Goal: Task Accomplishment & Management: Use online tool/utility

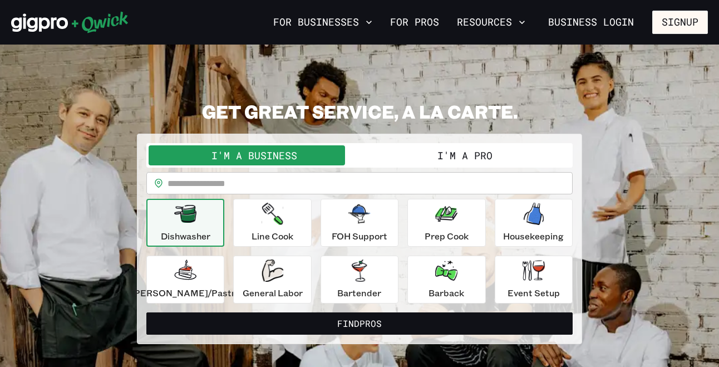
click at [462, 153] on button "I'm a Pro" at bounding box center [465, 155] width 211 height 20
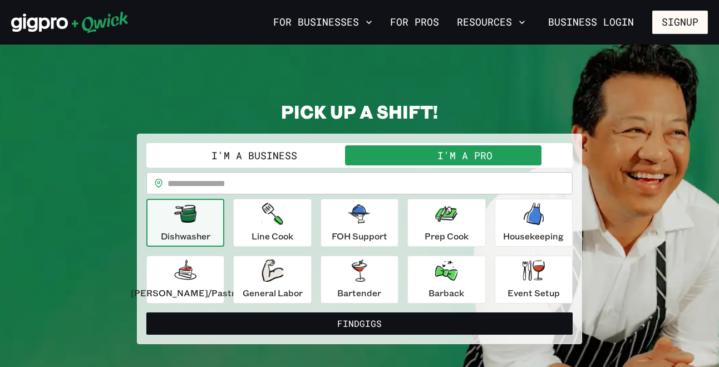
click at [298, 151] on button "I'm a Business" at bounding box center [254, 155] width 211 height 20
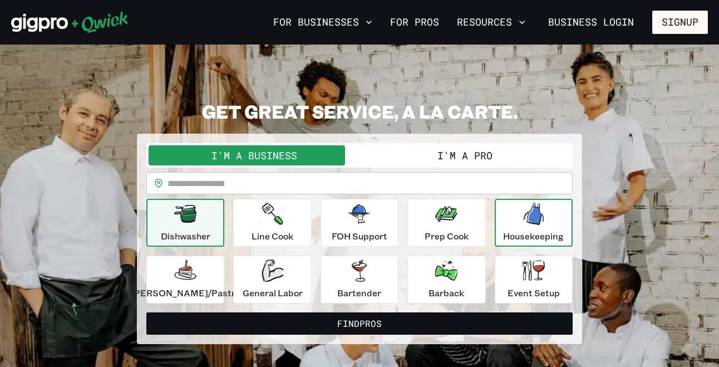
click at [511, 222] on div "Housekeeping" at bounding box center [533, 223] width 61 height 40
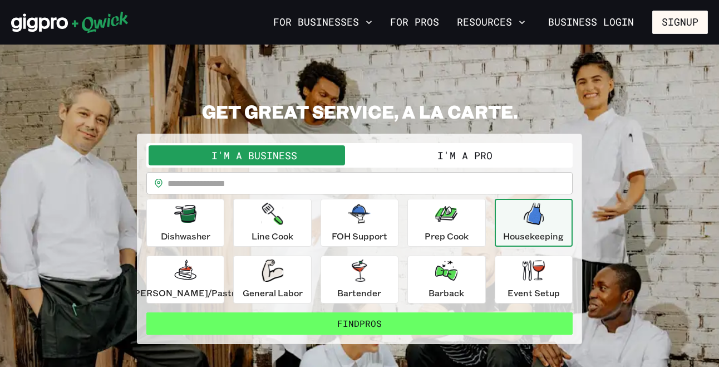
click at [403, 328] on button "Find Pros" at bounding box center [359, 323] width 426 height 22
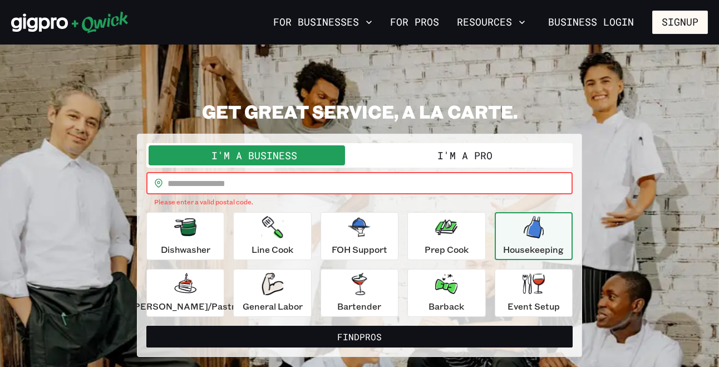
click at [273, 182] on input "text" at bounding box center [370, 183] width 405 height 22
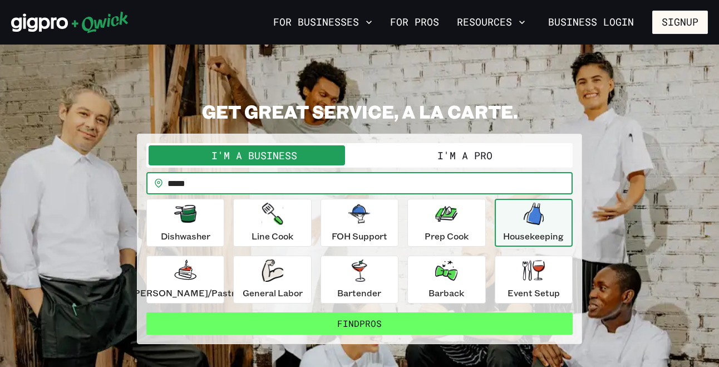
type input "*****"
click at [298, 316] on button "Find Pros" at bounding box center [359, 323] width 426 height 22
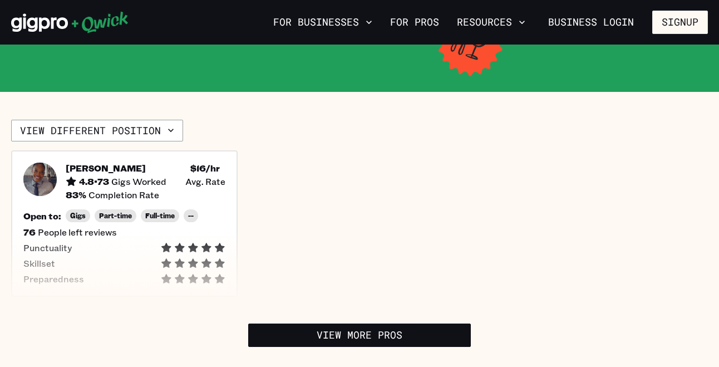
scroll to position [274, 0]
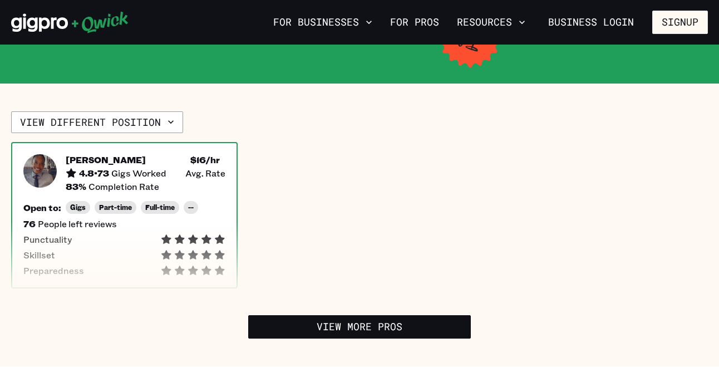
click at [142, 234] on div "Punctuality" at bounding box center [124, 239] width 202 height 11
click at [153, 154] on div "[PERSON_NAME]" at bounding box center [116, 159] width 101 height 11
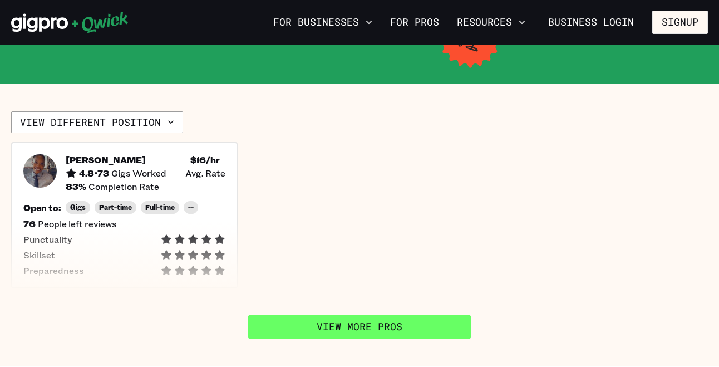
click at [316, 315] on link "View More Pros" at bounding box center [359, 326] width 223 height 23
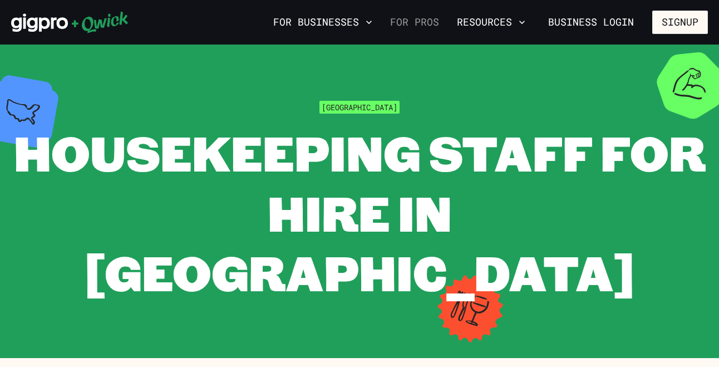
click at [418, 24] on link "For Pros" at bounding box center [415, 22] width 58 height 19
